Goal: Information Seeking & Learning: Learn about a topic

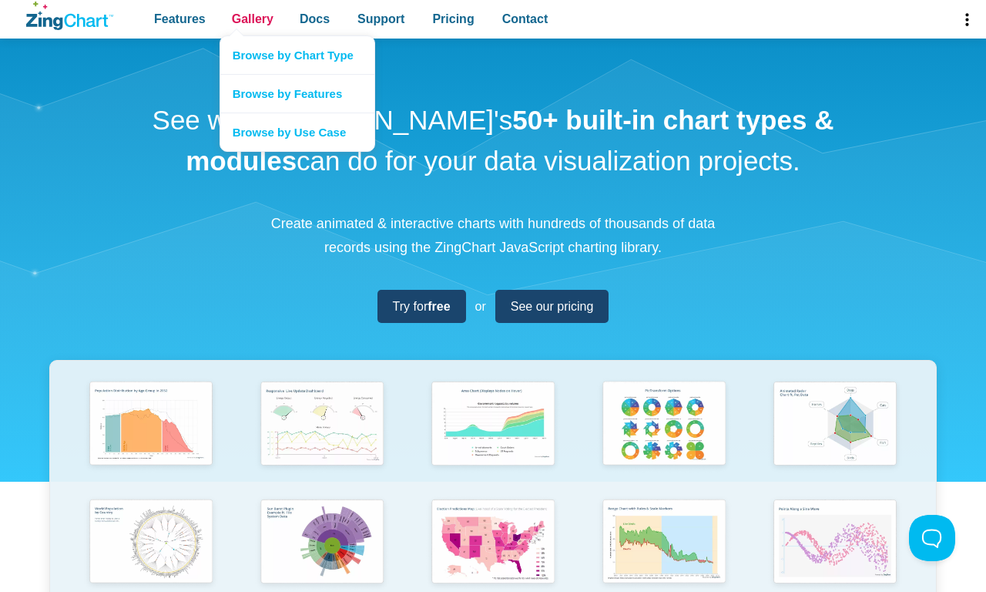
click at [252, 19] on span "Gallery" at bounding box center [253, 18] width 42 height 21
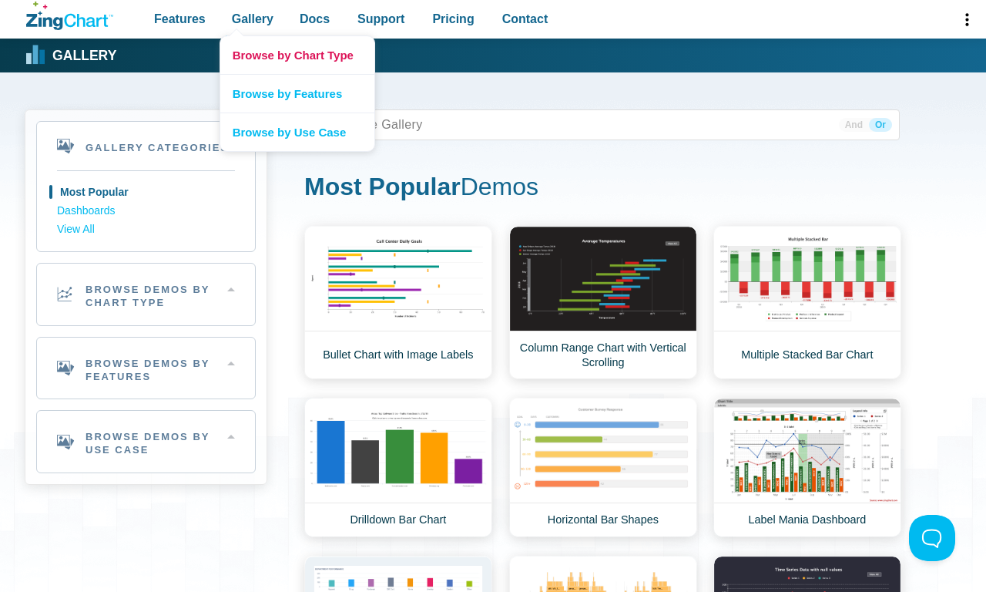
click at [297, 55] on link "Browse by Chart Type" at bounding box center [297, 55] width 154 height 38
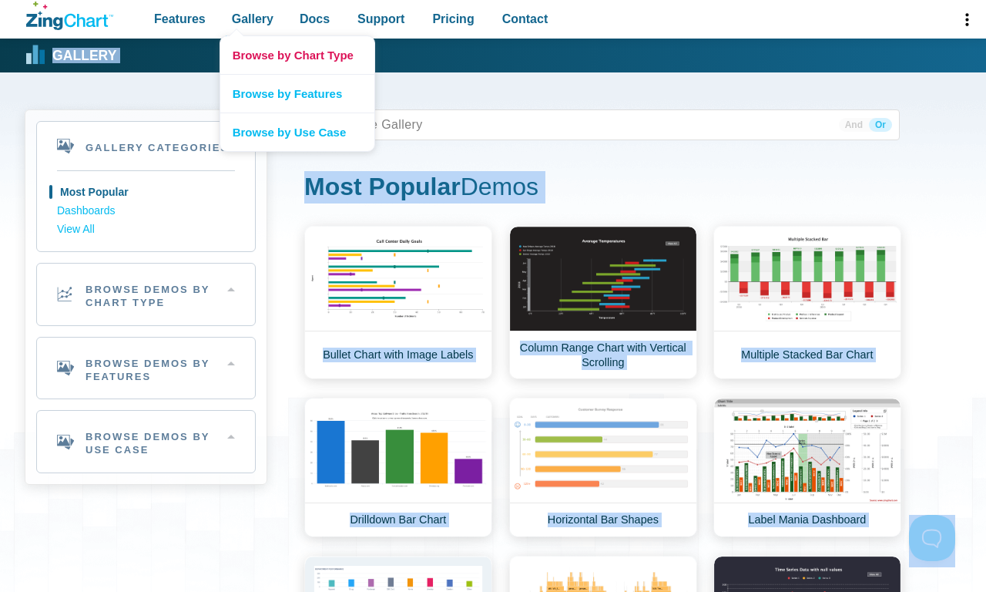
click at [220, 36] on link "Browse by Chart Type" at bounding box center [297, 55] width 154 height 38
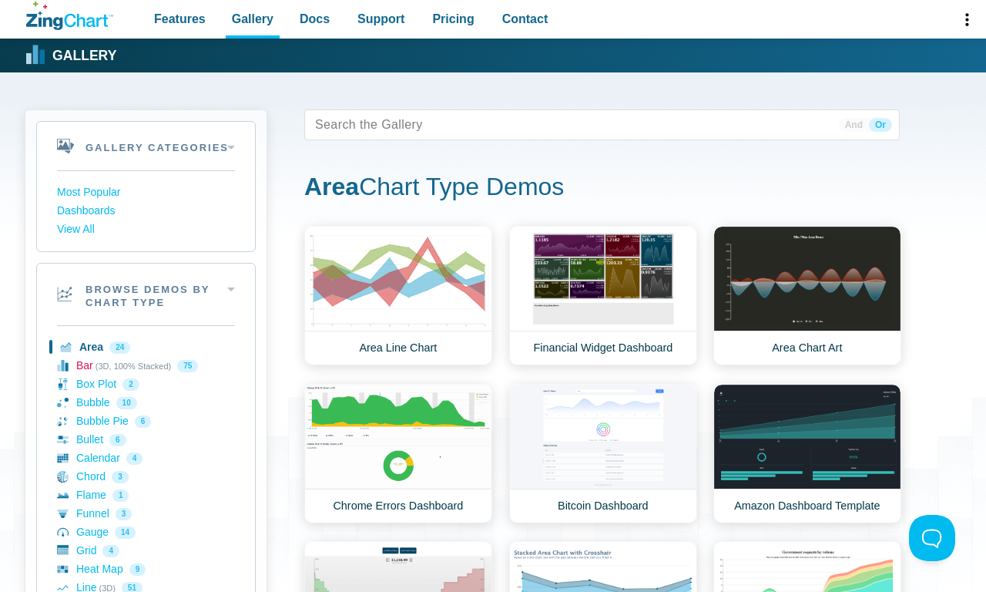
click at [146, 365] on link "Bar (3D, 100% Stacked) 75" at bounding box center [146, 366] width 178 height 18
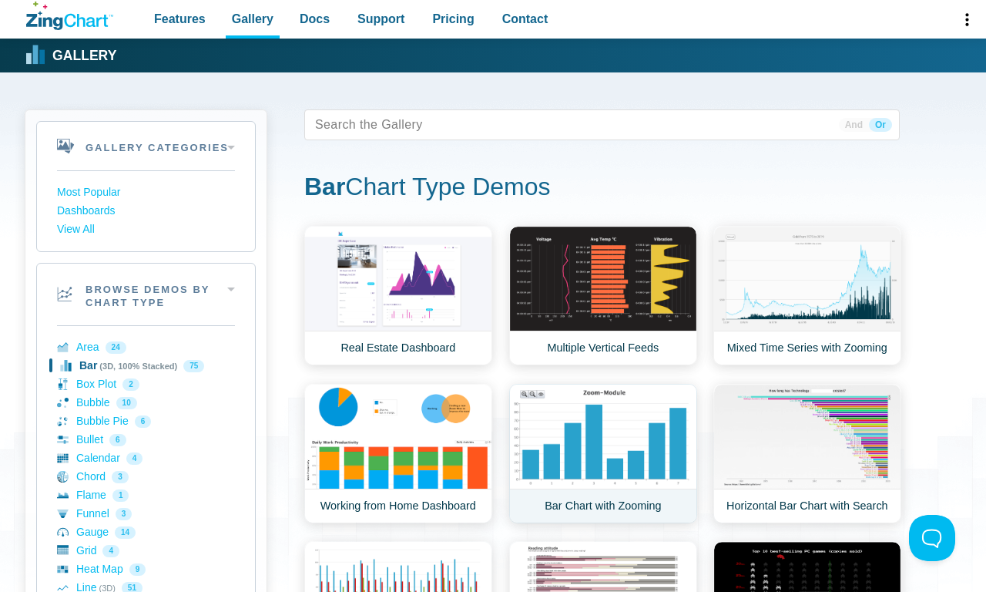
click at [603, 453] on link "Bar Chart with Zooming" at bounding box center [603, 453] width 188 height 139
